Goal: Complete application form

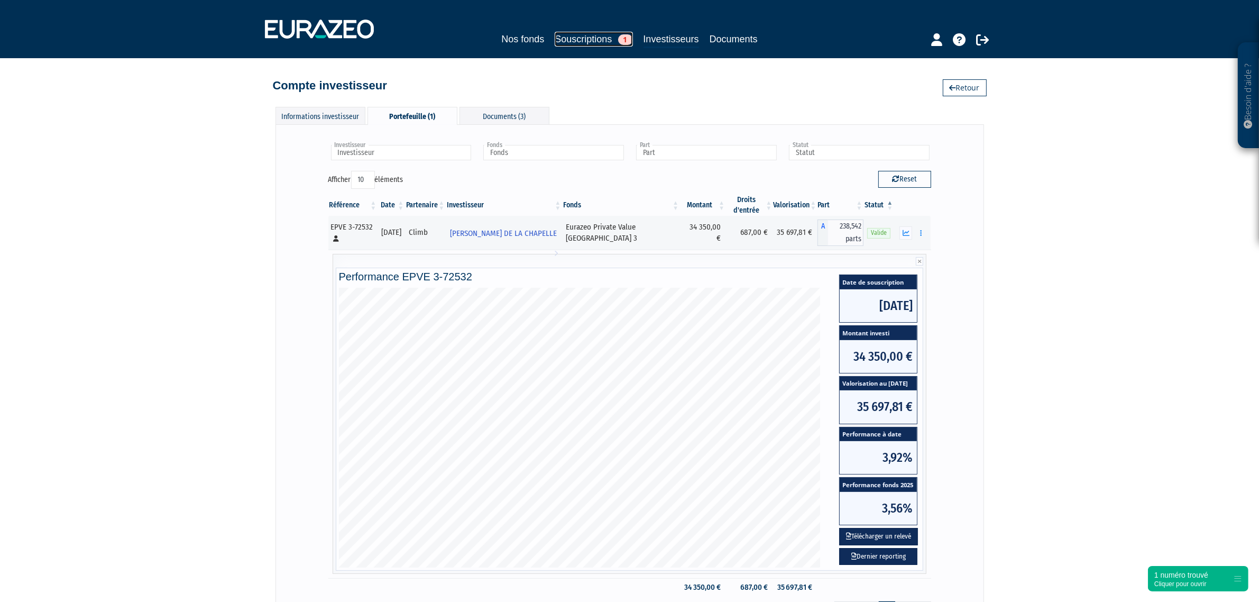
click at [580, 37] on link "Souscriptions 1" at bounding box center [594, 39] width 78 height 15
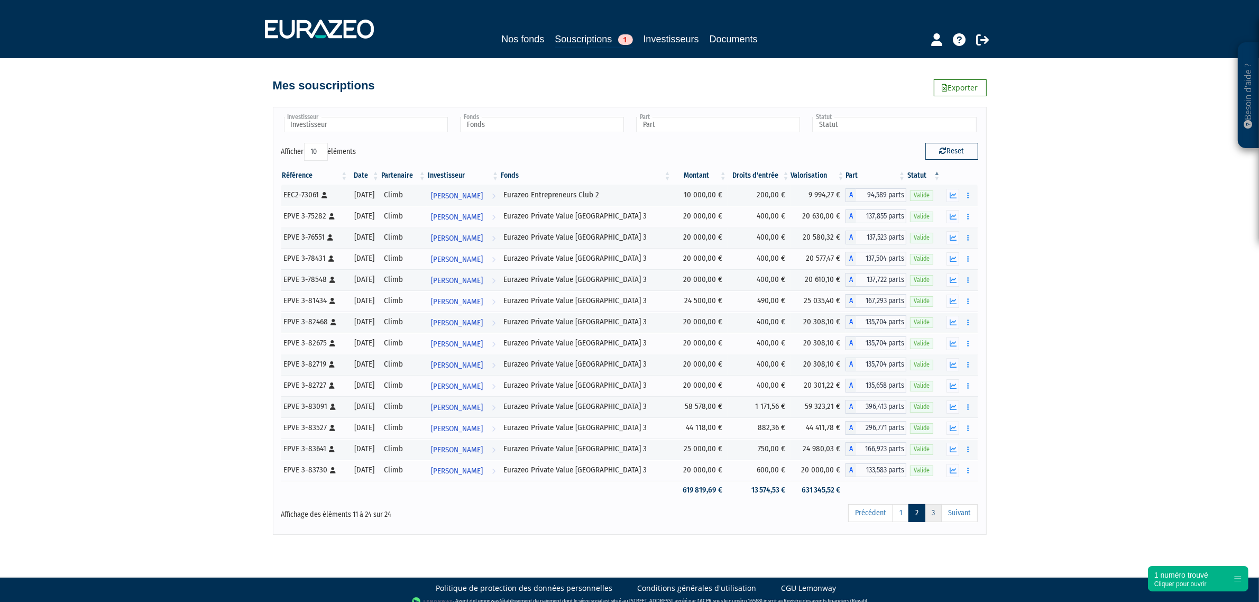
click at [933, 519] on link "3" at bounding box center [933, 513] width 17 height 18
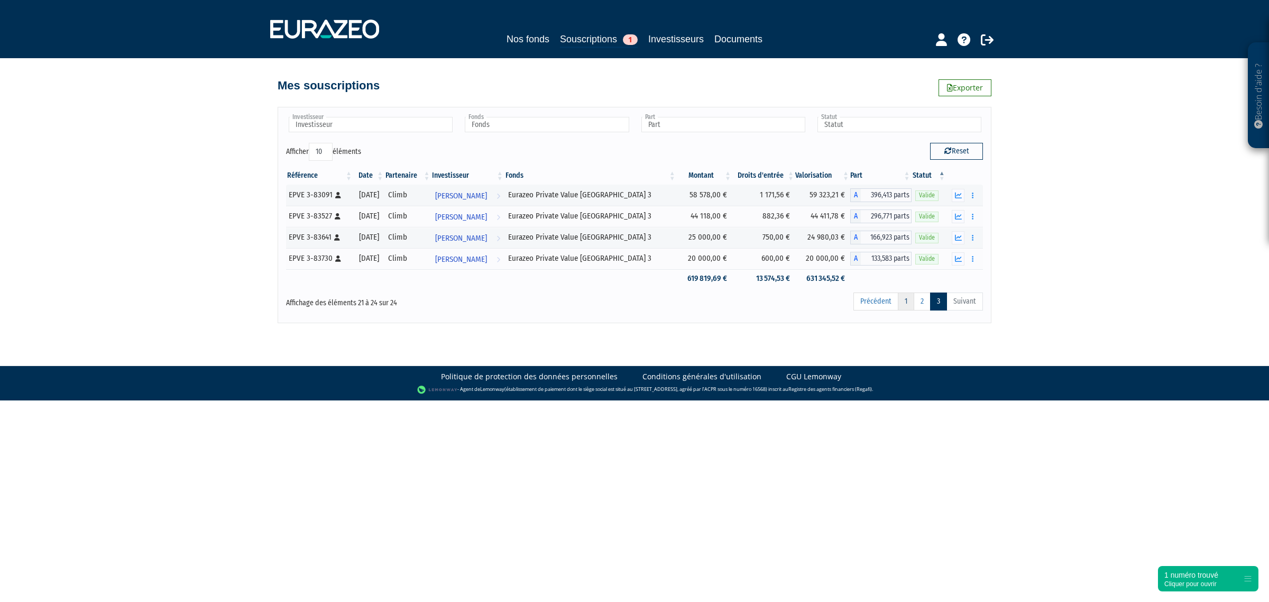
click at [905, 299] on link "1" at bounding box center [906, 301] width 16 height 18
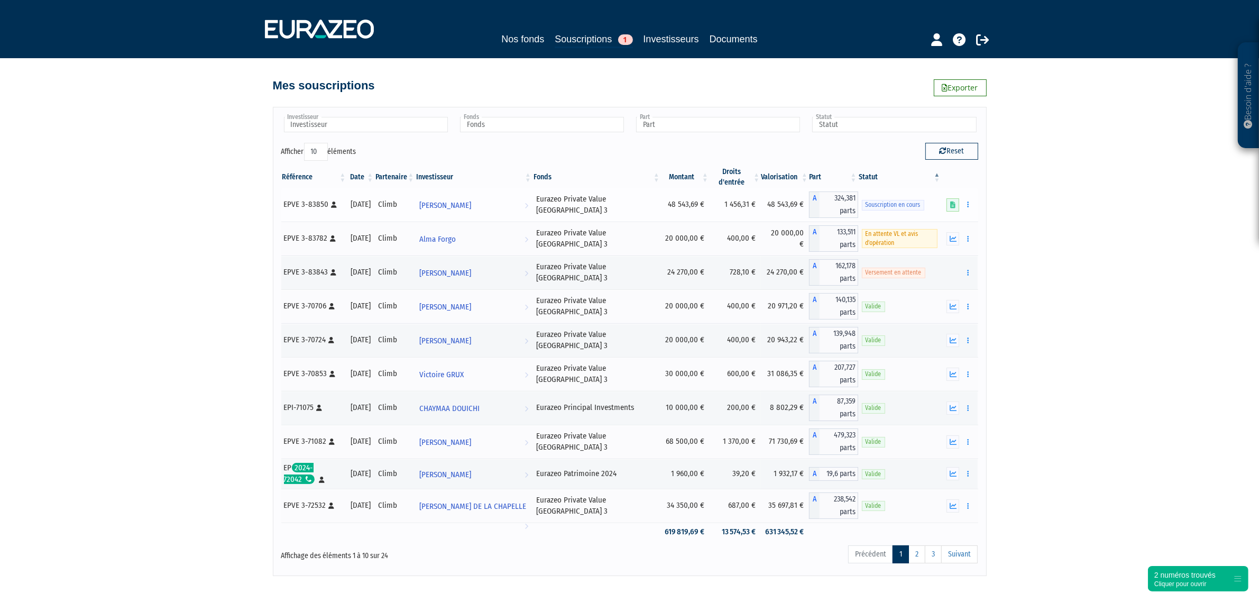
drag, startPoint x: 689, startPoint y: 204, endPoint x: 665, endPoint y: 204, distance: 24.3
click at [665, 204] on td "48 543,69 €" at bounding box center [685, 205] width 49 height 34
click at [648, 149] on div "Reset" at bounding box center [808, 153] width 356 height 21
drag, startPoint x: 662, startPoint y: 202, endPoint x: 690, endPoint y: 202, distance: 28.6
click at [690, 202] on td "48 543,69 €" at bounding box center [685, 205] width 49 height 34
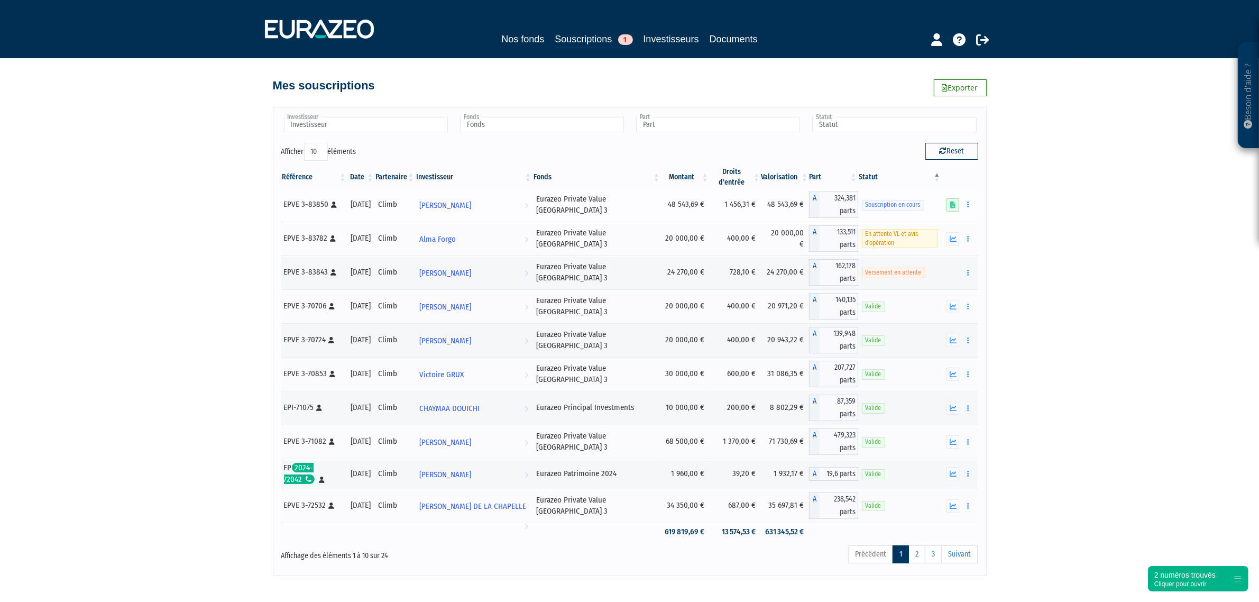
copy td "48 543,69"
click at [586, 95] on div "Mes souscriptions Exporter" at bounding box center [629, 77] width 603 height 38
click at [954, 205] on icon at bounding box center [952, 204] width 5 height 7
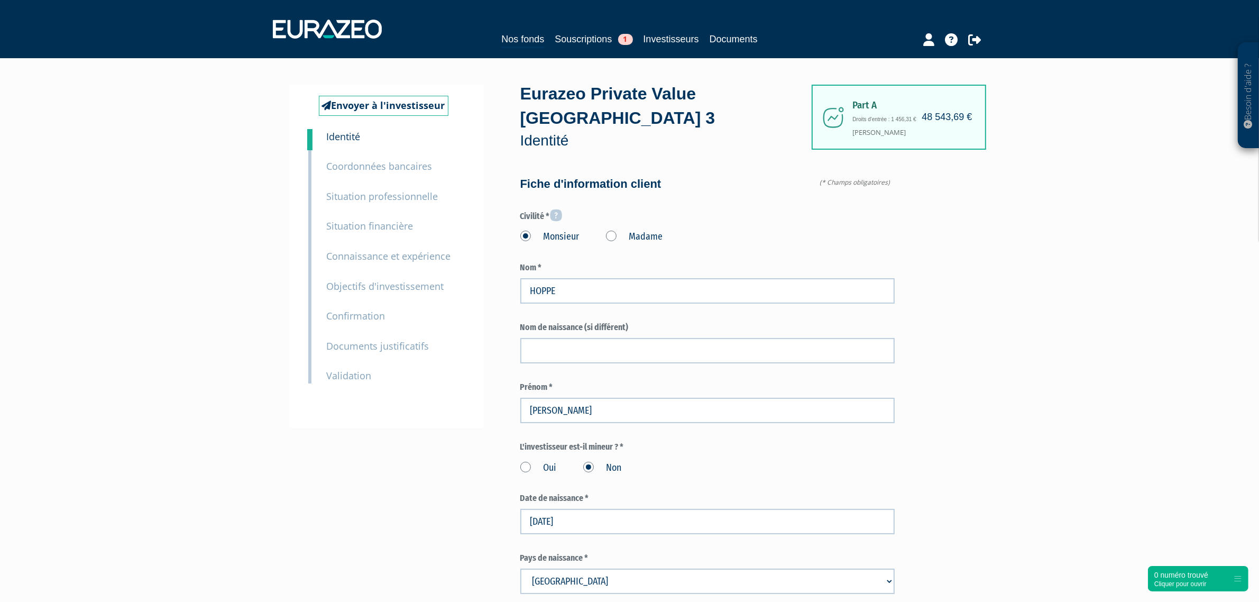
type input "6 22 44 36 24"
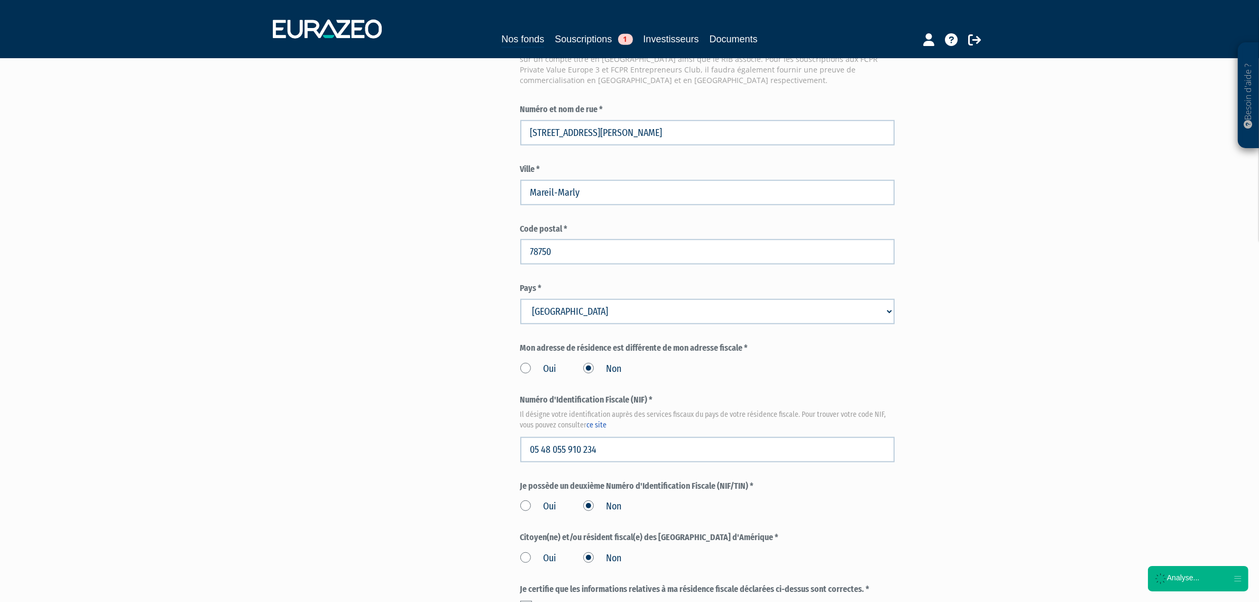
scroll to position [1087, 0]
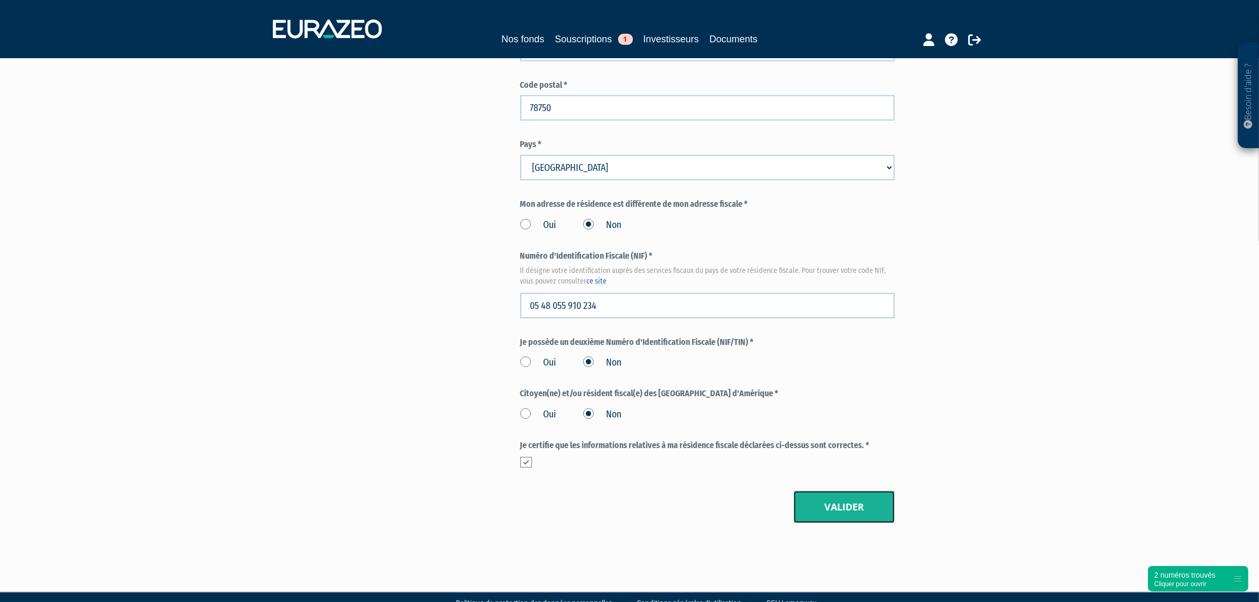
click at [866, 493] on button "Valider" at bounding box center [844, 507] width 101 height 33
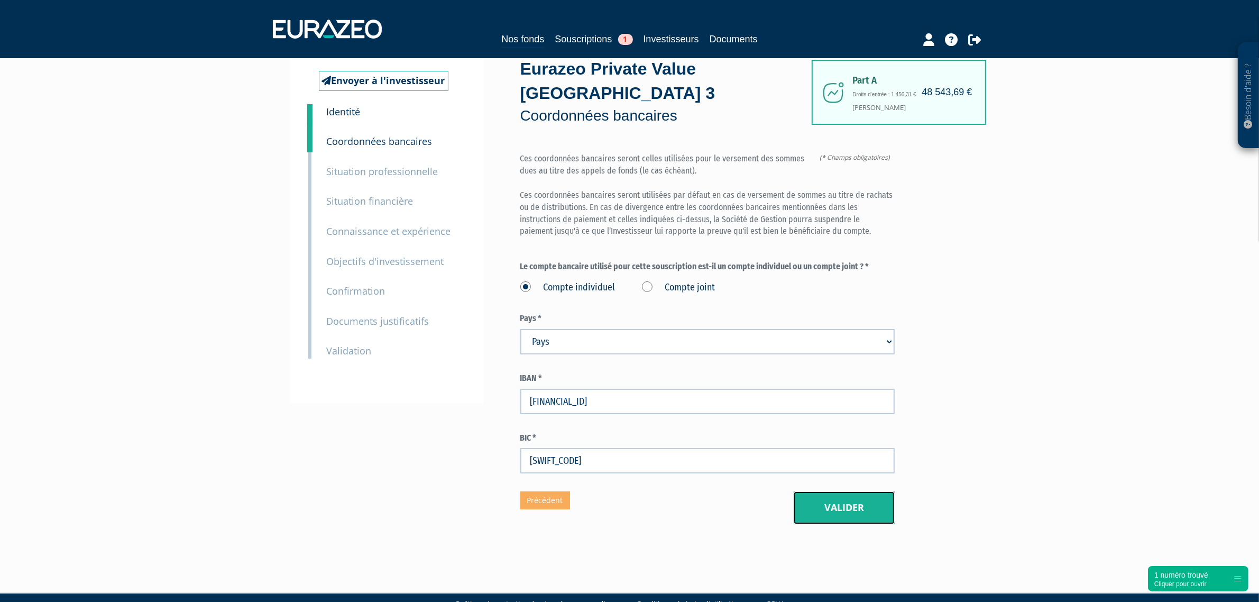
click at [845, 491] on button "Valider" at bounding box center [844, 507] width 101 height 33
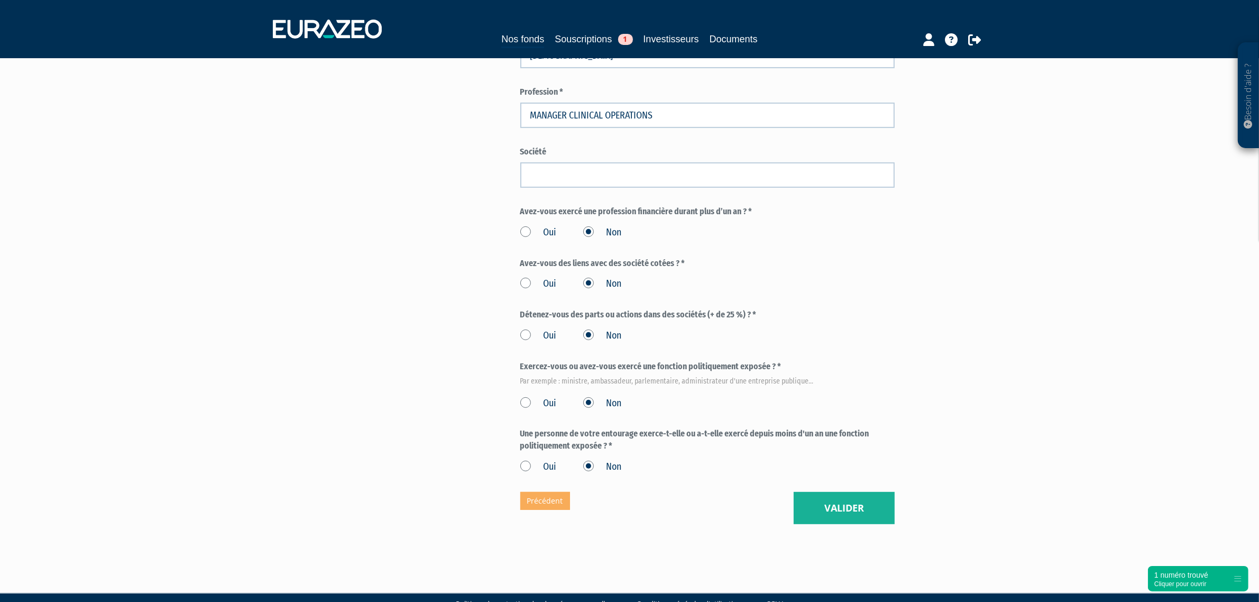
scroll to position [428, 0]
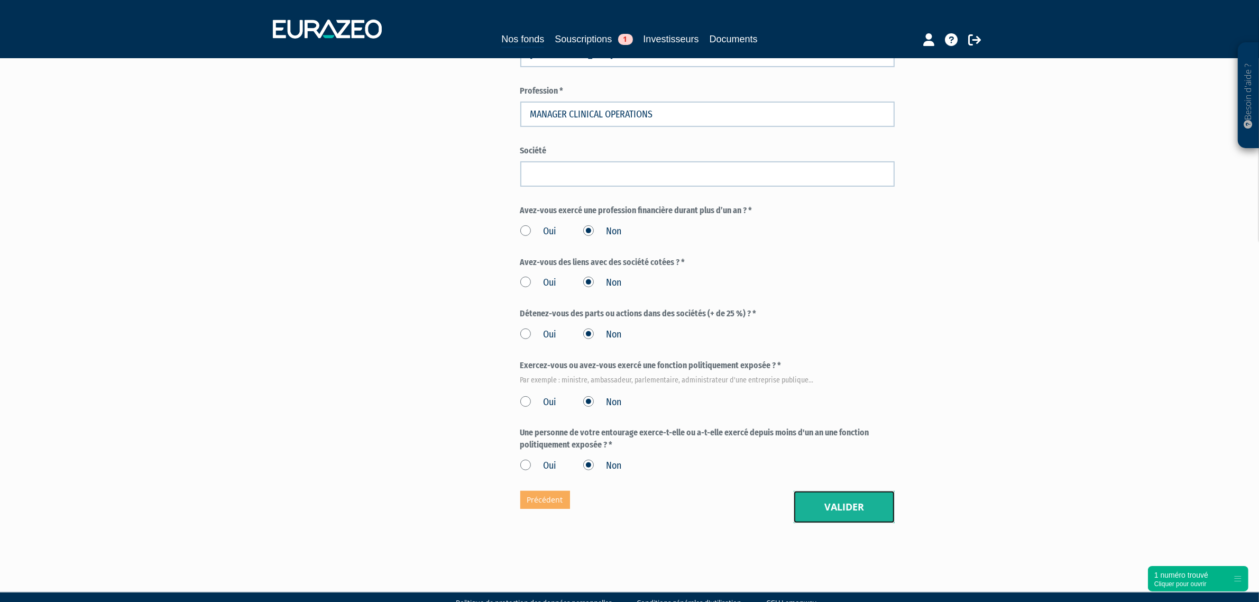
click at [838, 491] on button "Valider" at bounding box center [844, 507] width 101 height 33
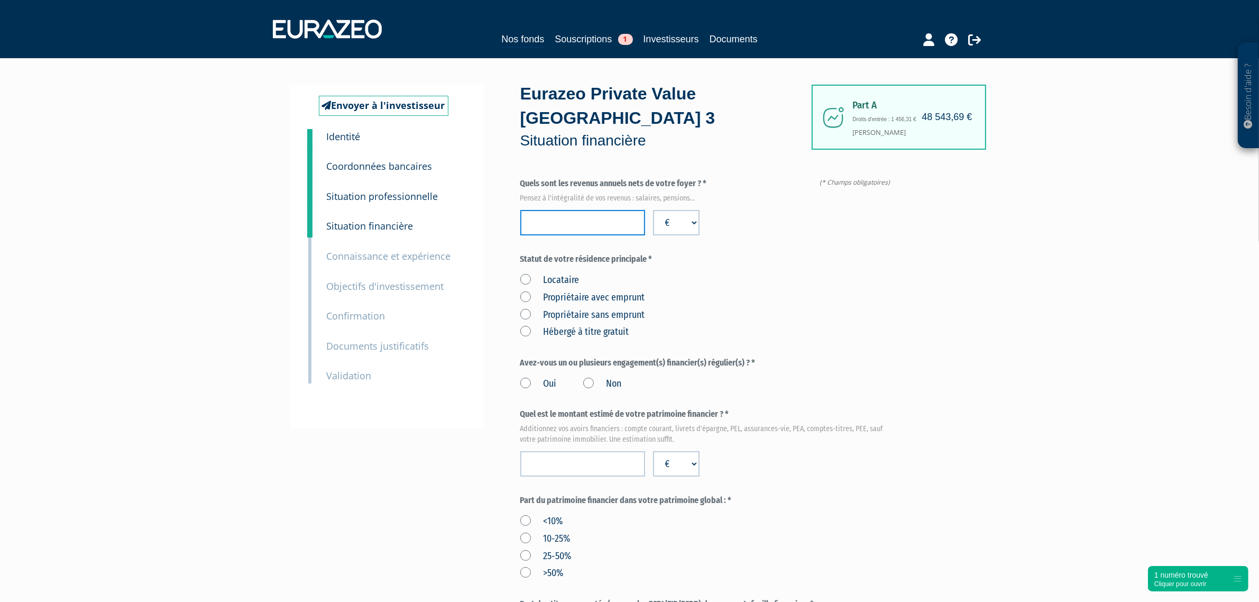
click at [599, 210] on input "number" at bounding box center [582, 222] width 125 height 25
click at [584, 210] on input "number" at bounding box center [582, 222] width 125 height 25
type input "163917"
click at [749, 270] on div "Locataire Propriétaire avec emprunt Propriétaire sans emprunt Hébergé à titre g…" at bounding box center [707, 304] width 374 height 69
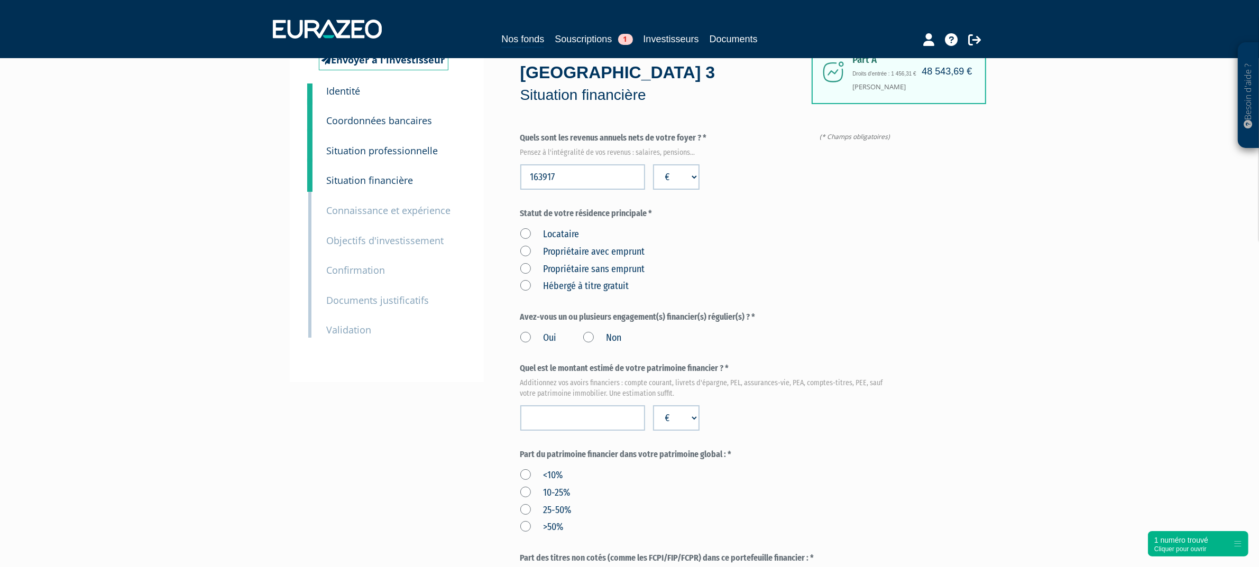
scroll to position [66, 0]
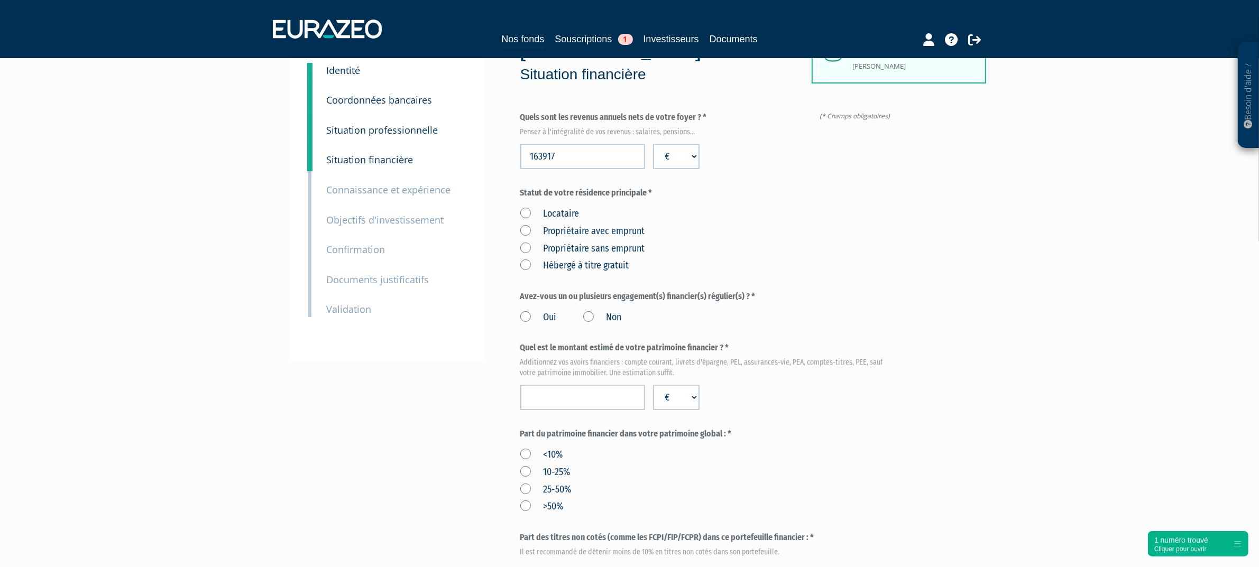
click at [526, 242] on label "Propriétaire sans emprunt" at bounding box center [582, 249] width 125 height 14
click at [0, 0] on emprunt "Propriétaire sans emprunt" at bounding box center [0, 0] width 0 height 0
click at [709, 218] on div "Locataire Propriétaire avec emprunt Propriétaire sans emprunt Hébergé à titre g…" at bounding box center [707, 238] width 374 height 69
